Goal: Navigation & Orientation: Find specific page/section

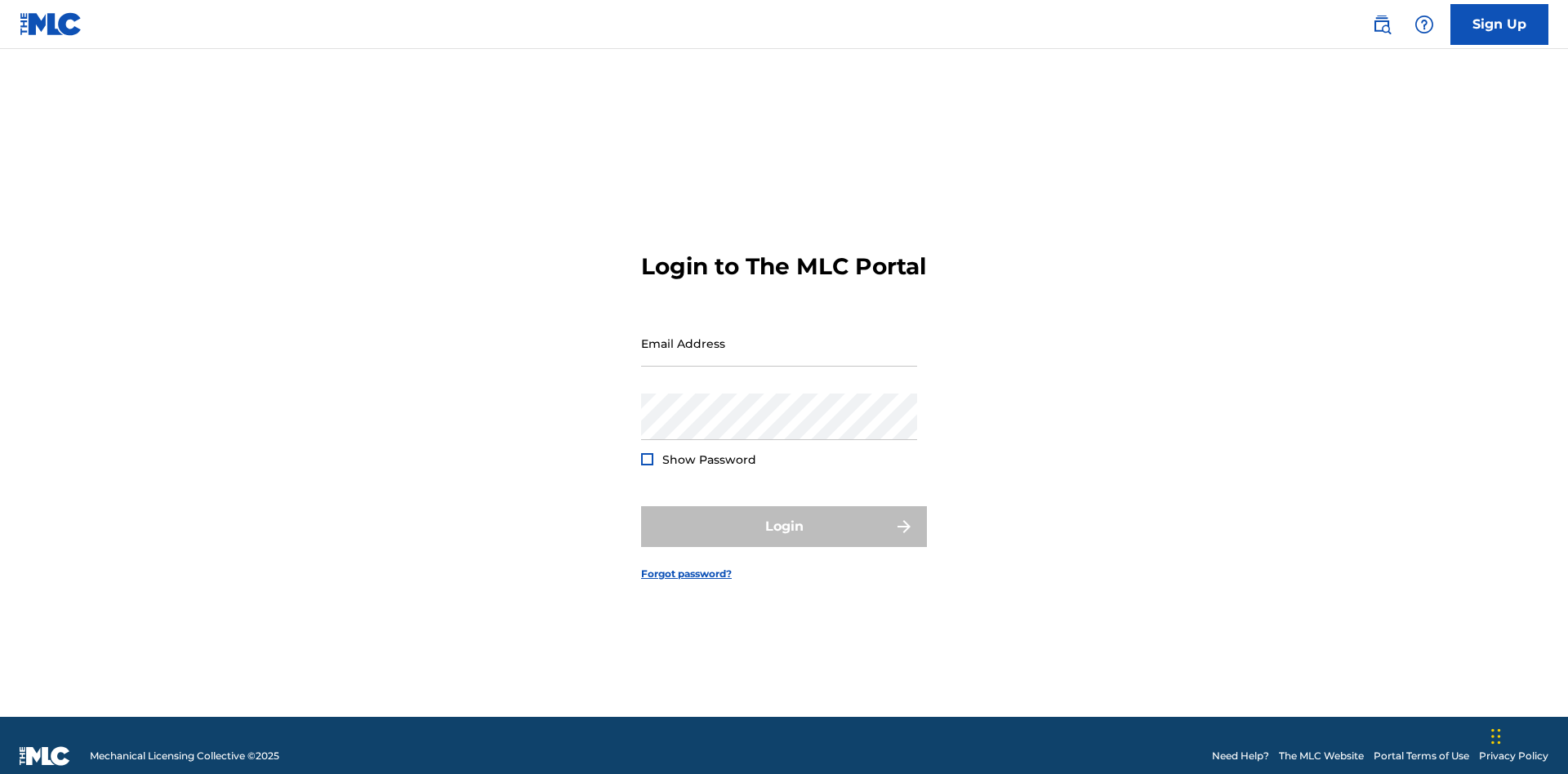
scroll to position [21, 0]
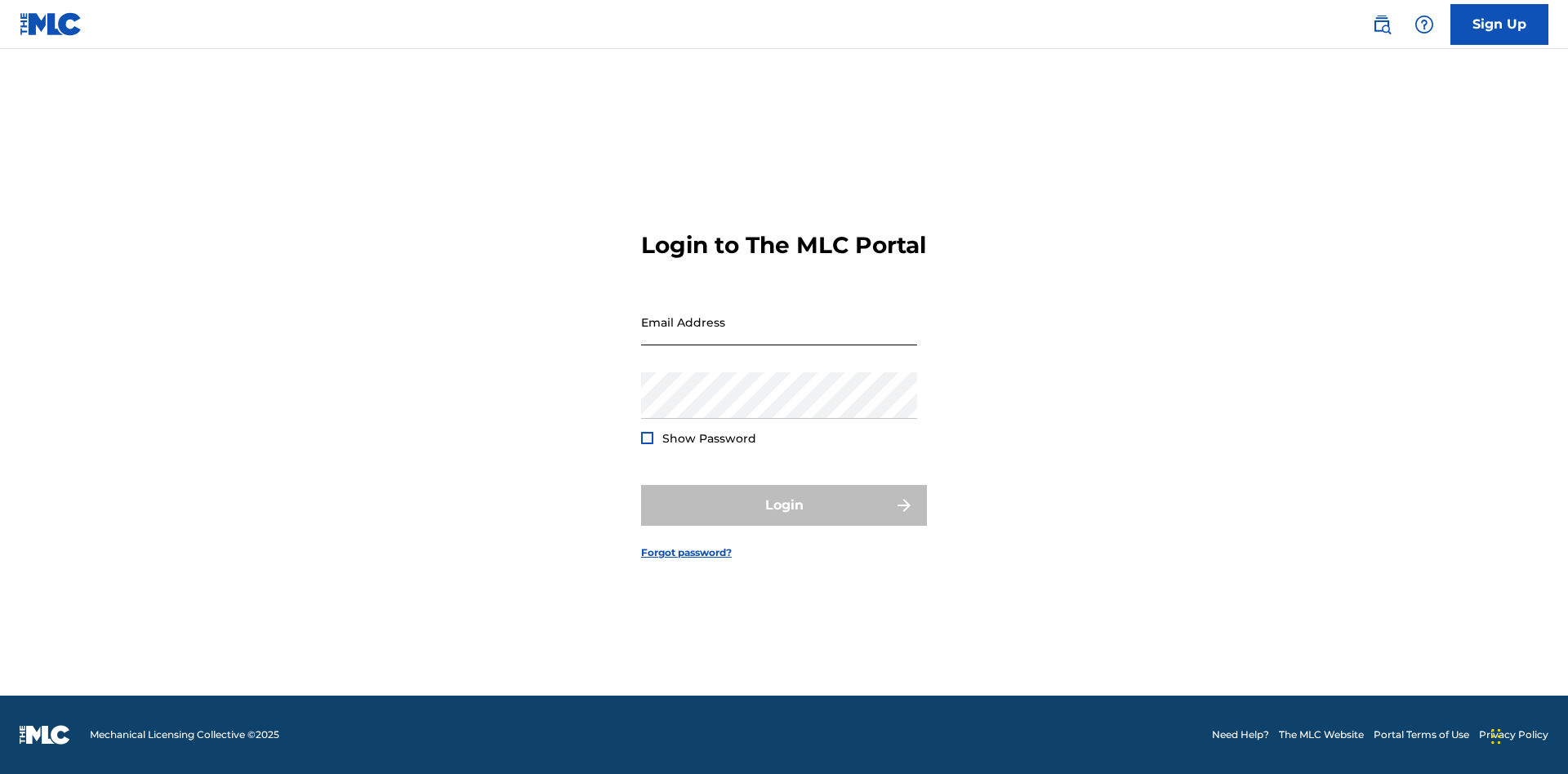
click at [779, 336] on input "Email Address" at bounding box center [779, 321] width 276 height 46
type input "[PERSON_NAME][EMAIL_ADDRESS][DOMAIN_NAME]"
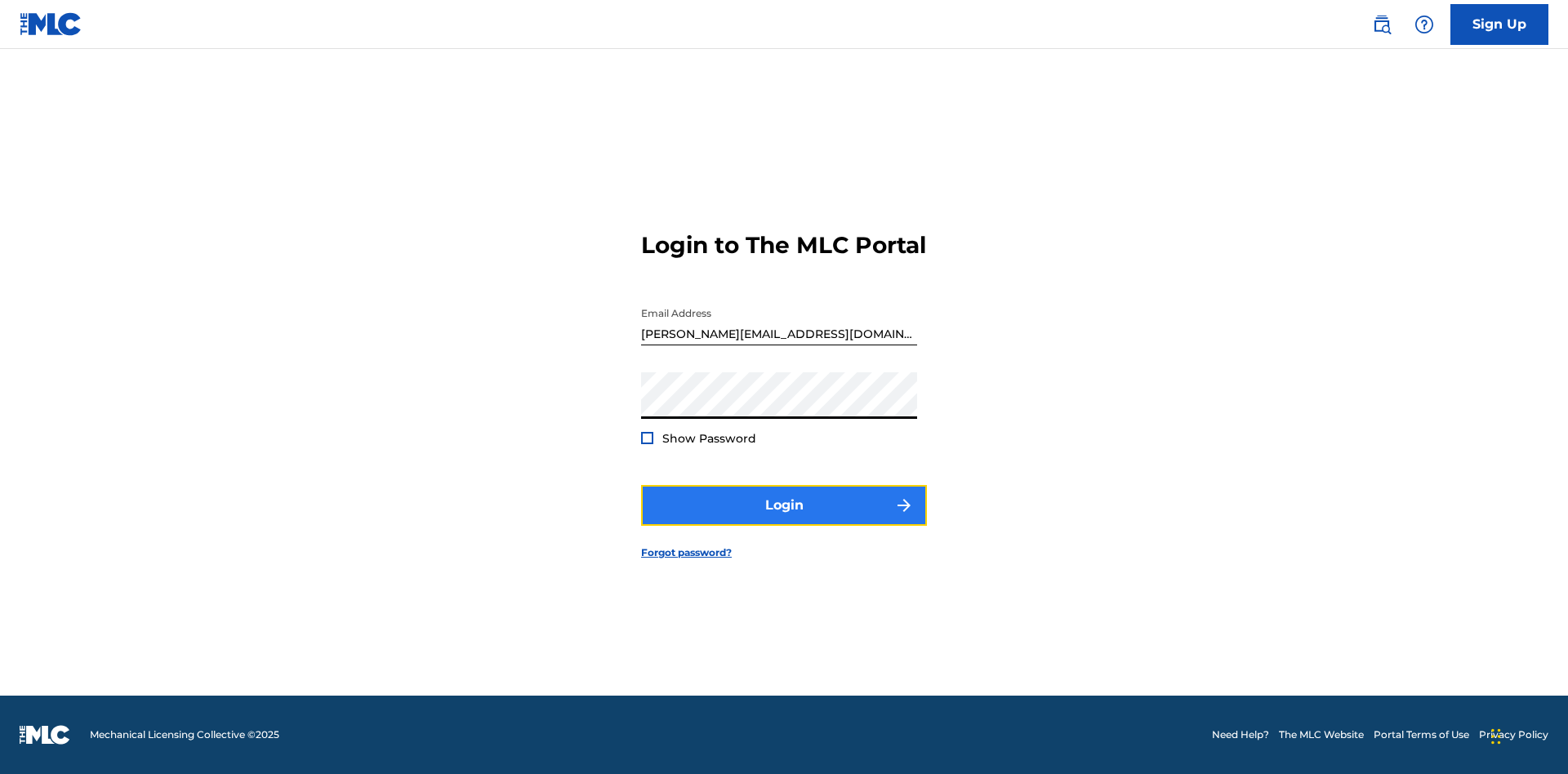
click at [784, 519] on button "Login" at bounding box center [784, 505] width 286 height 41
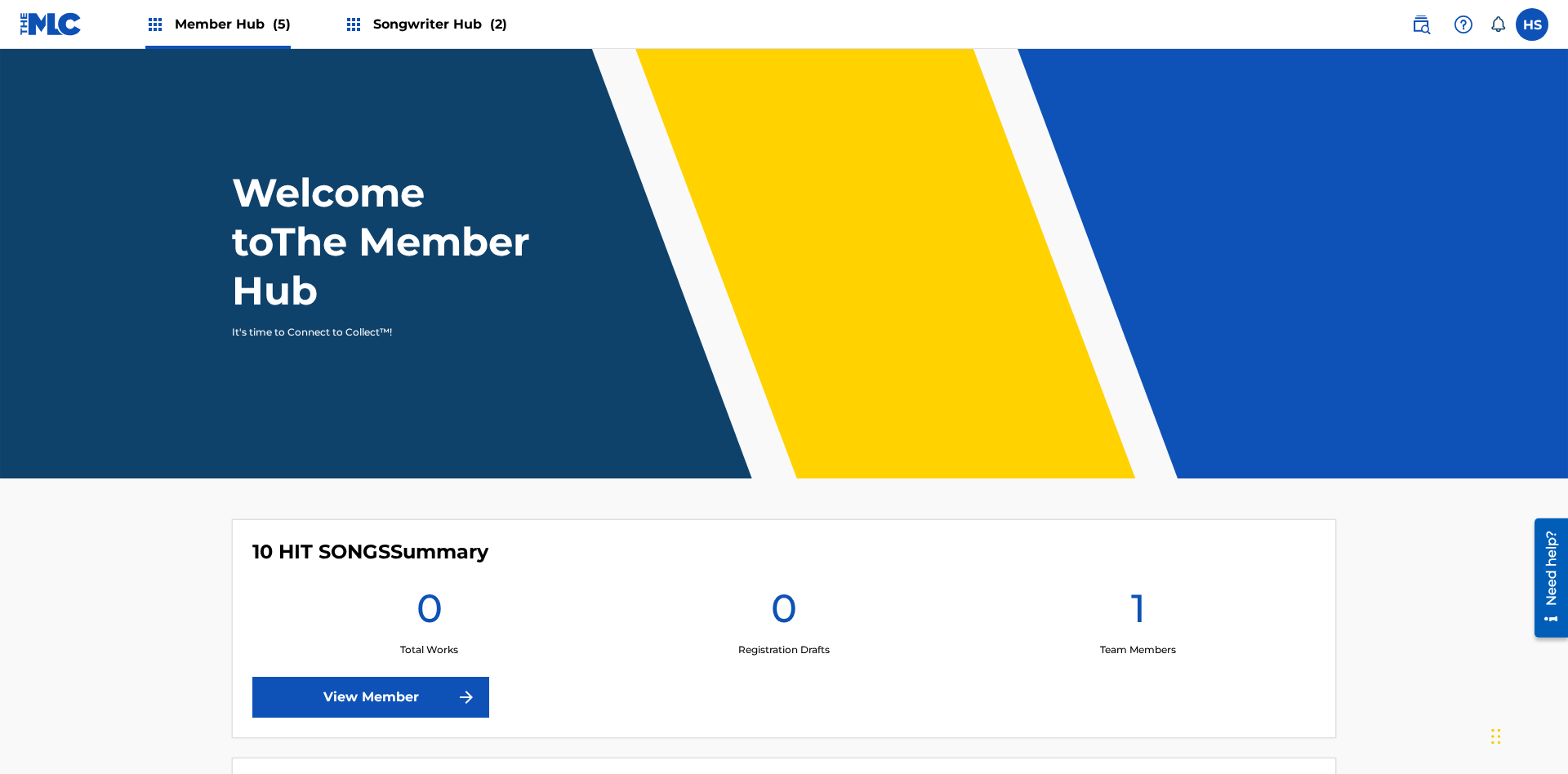
click at [216, 24] on span "Member Hub (5)" at bounding box center [233, 24] width 116 height 19
